Goal: Information Seeking & Learning: Learn about a topic

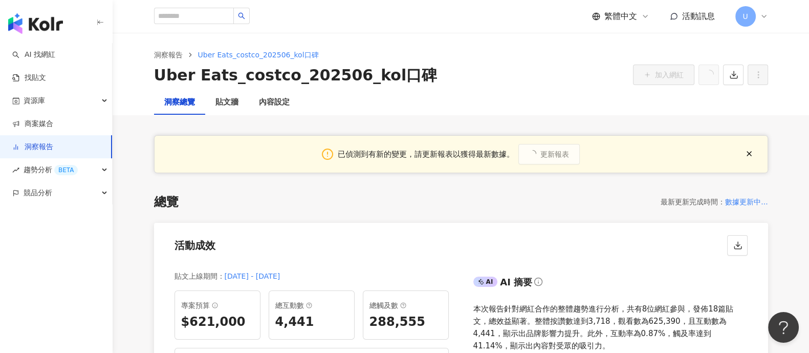
click at [53, 152] on link "洞察報告" at bounding box center [32, 147] width 41 height 10
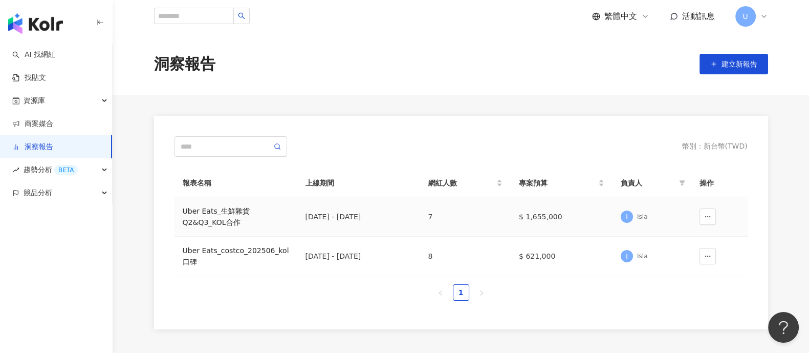
click at [232, 211] on div "Uber Eats_生鮮雜貨Q2&Q3_KOL合作" at bounding box center [236, 216] width 106 height 23
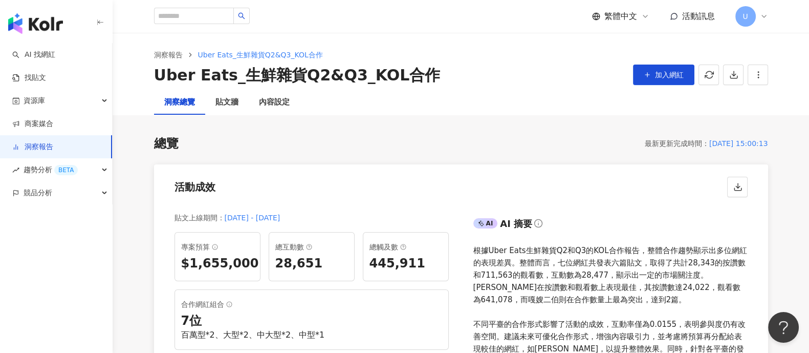
click at [30, 152] on link "洞察報告" at bounding box center [32, 147] width 41 height 10
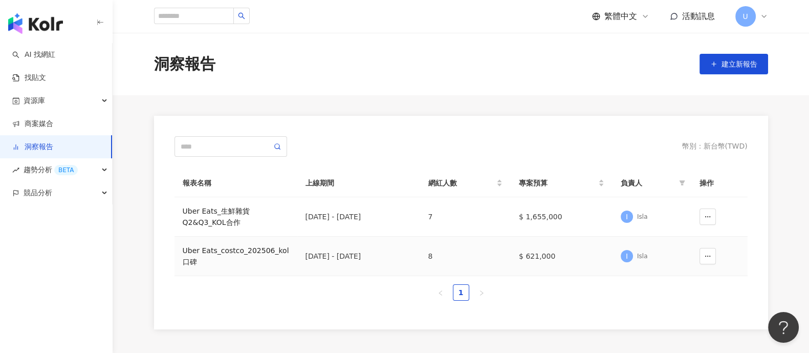
click at [225, 248] on div "Uber Eats_costco_202506_kol口碑" at bounding box center [236, 256] width 106 height 23
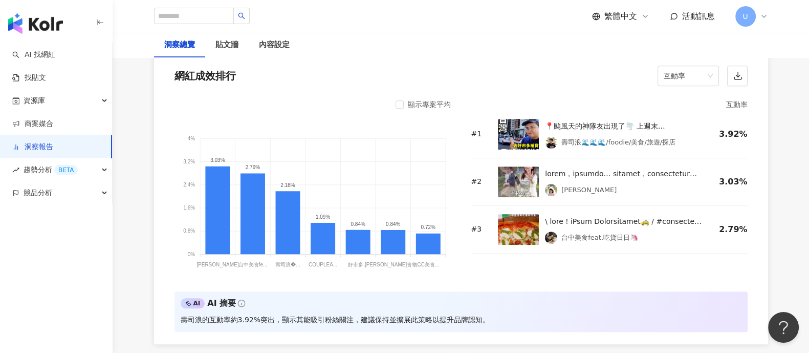
scroll to position [895, 0]
click at [686, 47] on div "洞察總覽 貼文牆 內容設定" at bounding box center [461, 45] width 655 height 25
